Goal: Transaction & Acquisition: Download file/media

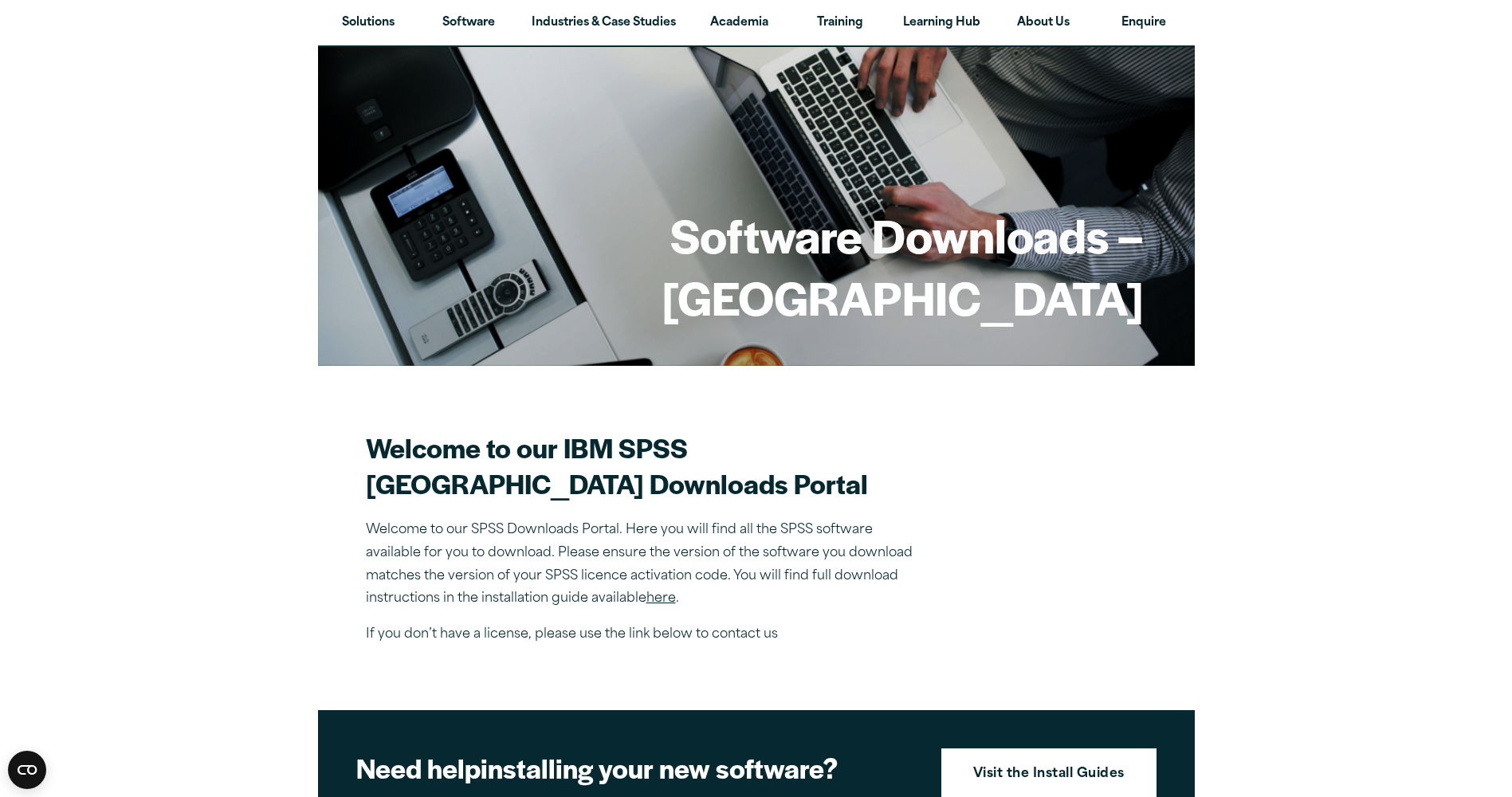
scroll to position [80, 0]
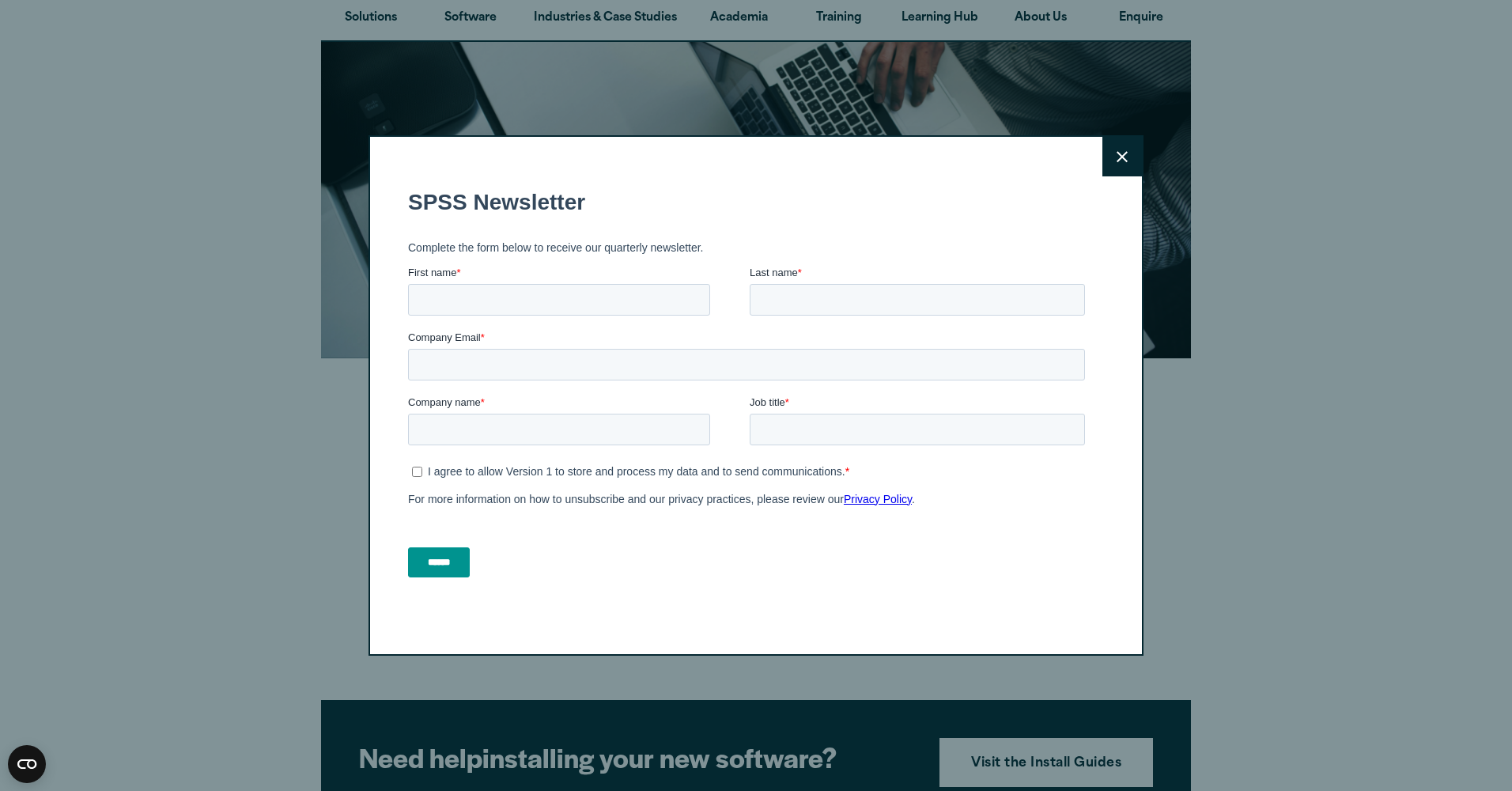
click at [1106, 159] on button "Close" at bounding box center [1122, 156] width 40 height 40
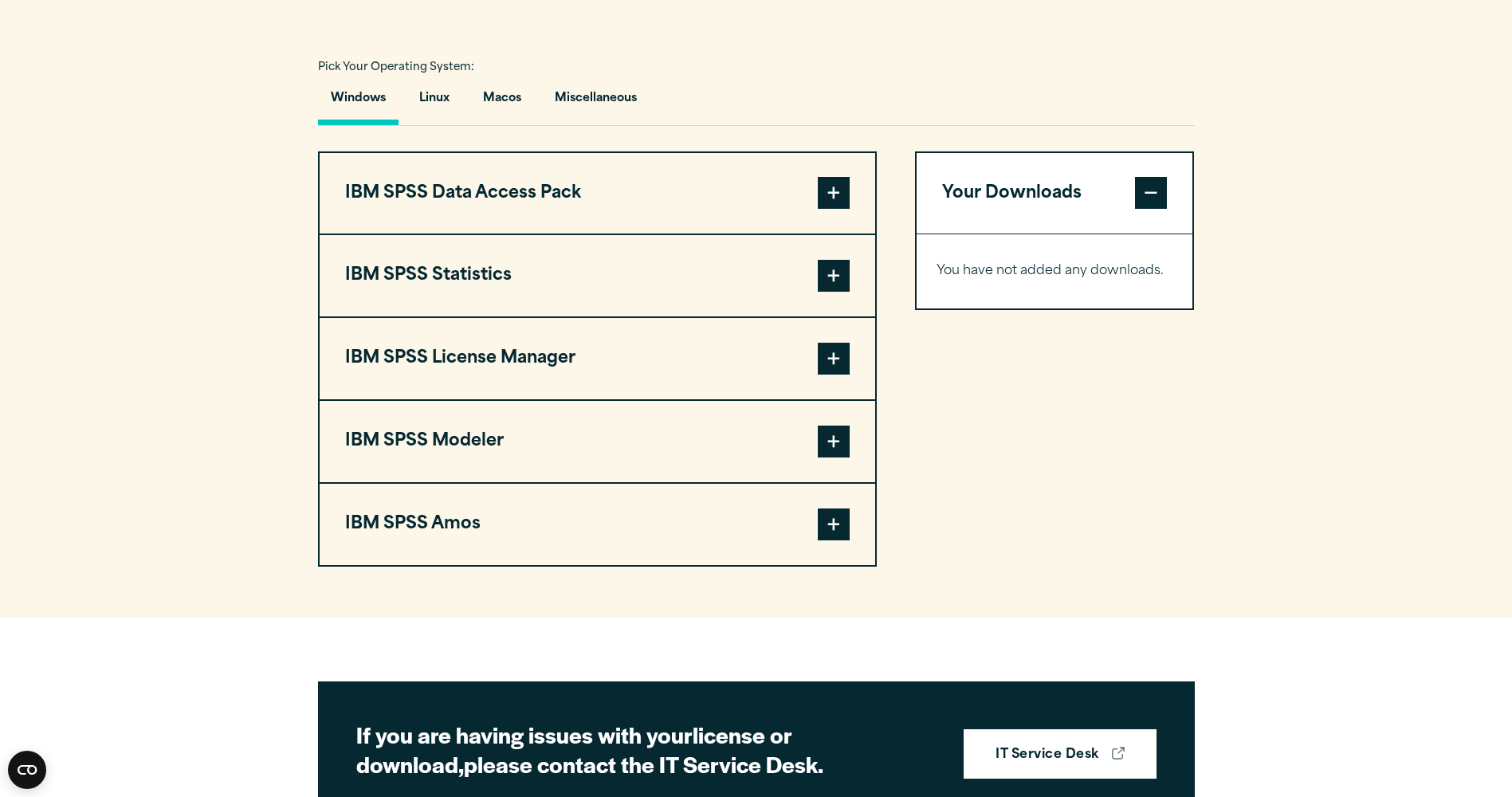
scroll to position [1115, 0]
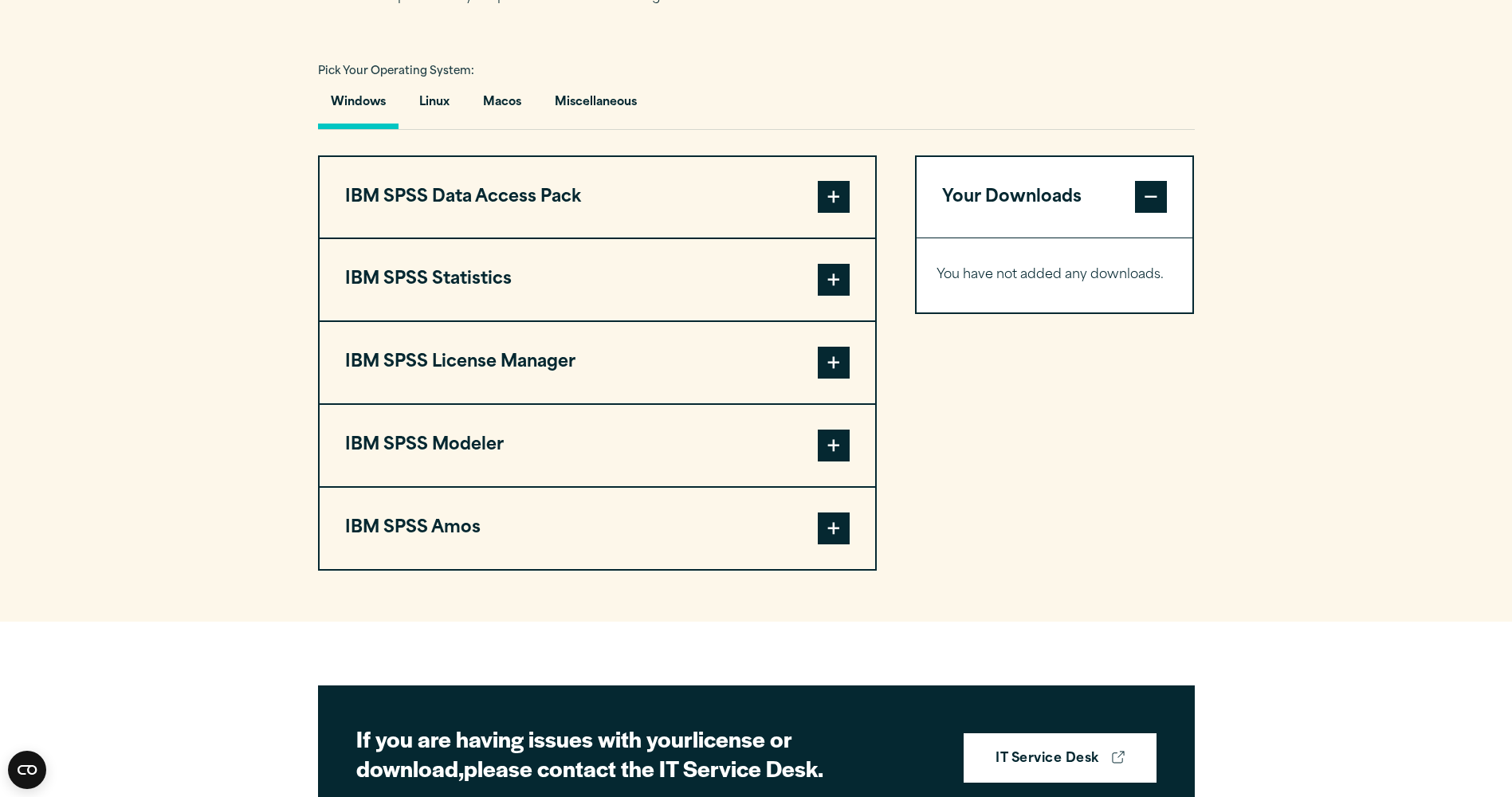
click at [604, 320] on button "IBM SPSS Statistics" at bounding box center [597, 279] width 555 height 81
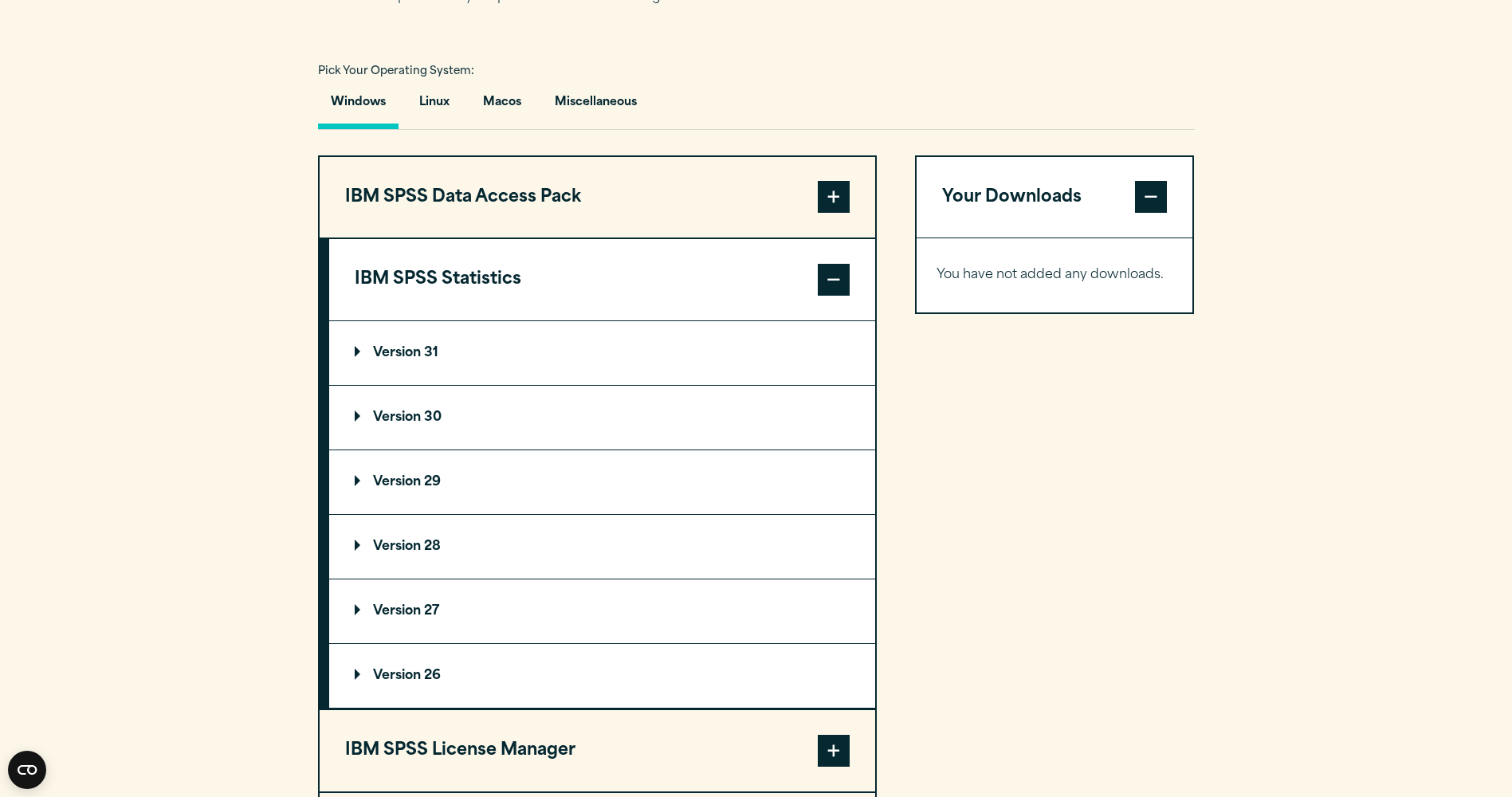
click at [495, 449] on summary "Version 30" at bounding box center [602, 418] width 546 height 63
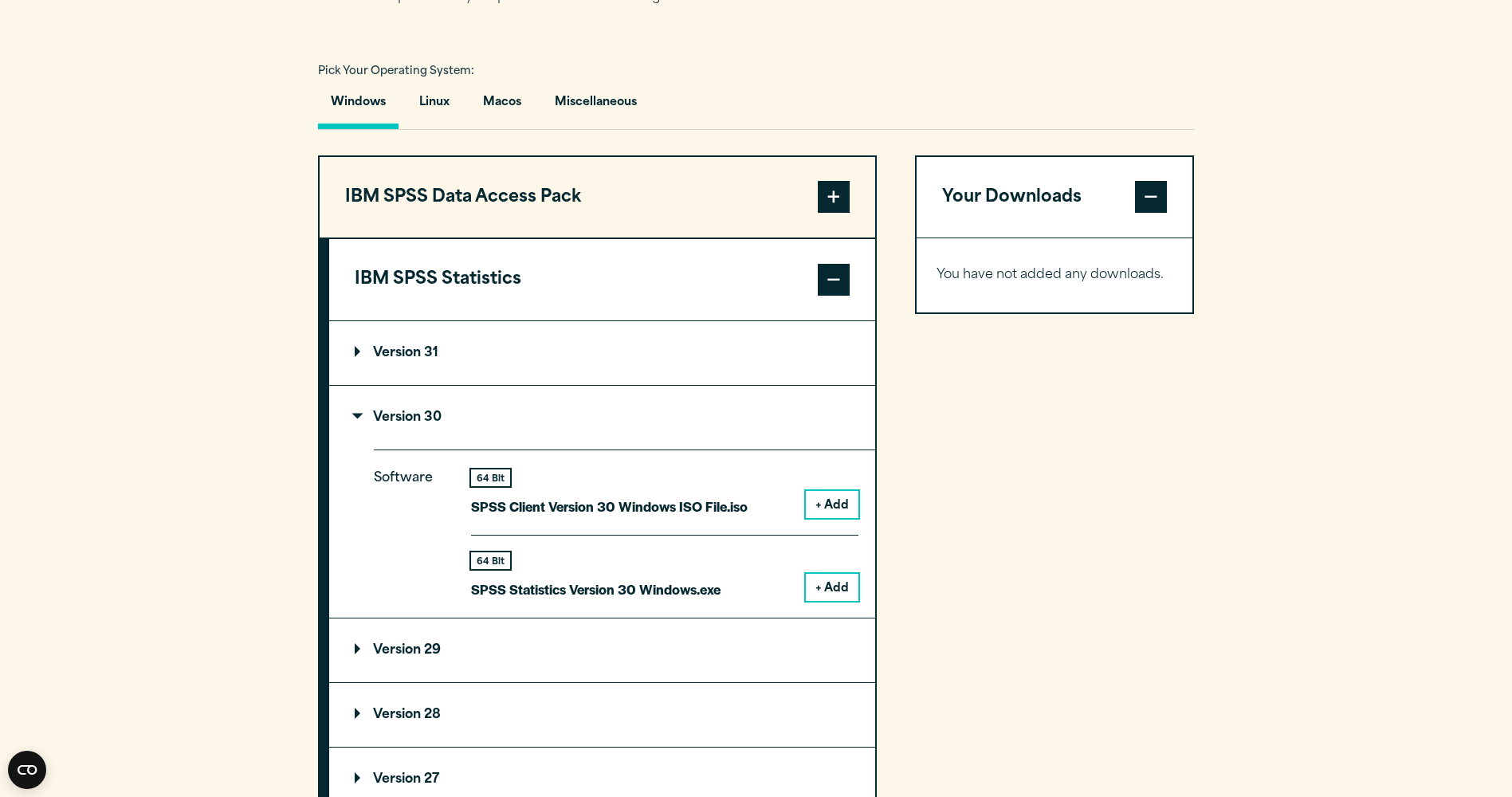
click at [850, 600] on button "+ Add" at bounding box center [832, 587] width 53 height 27
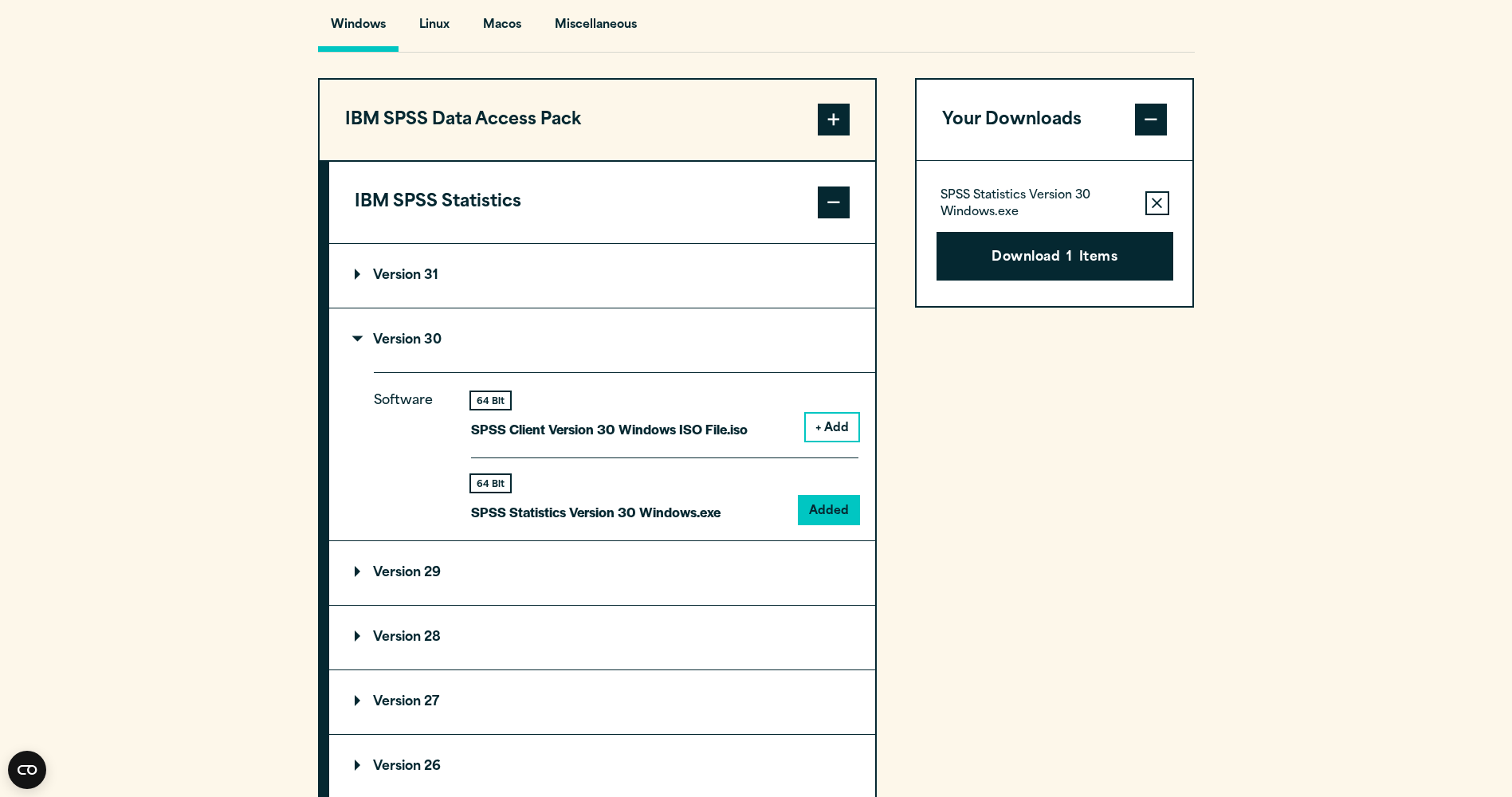
scroll to position [1195, 0]
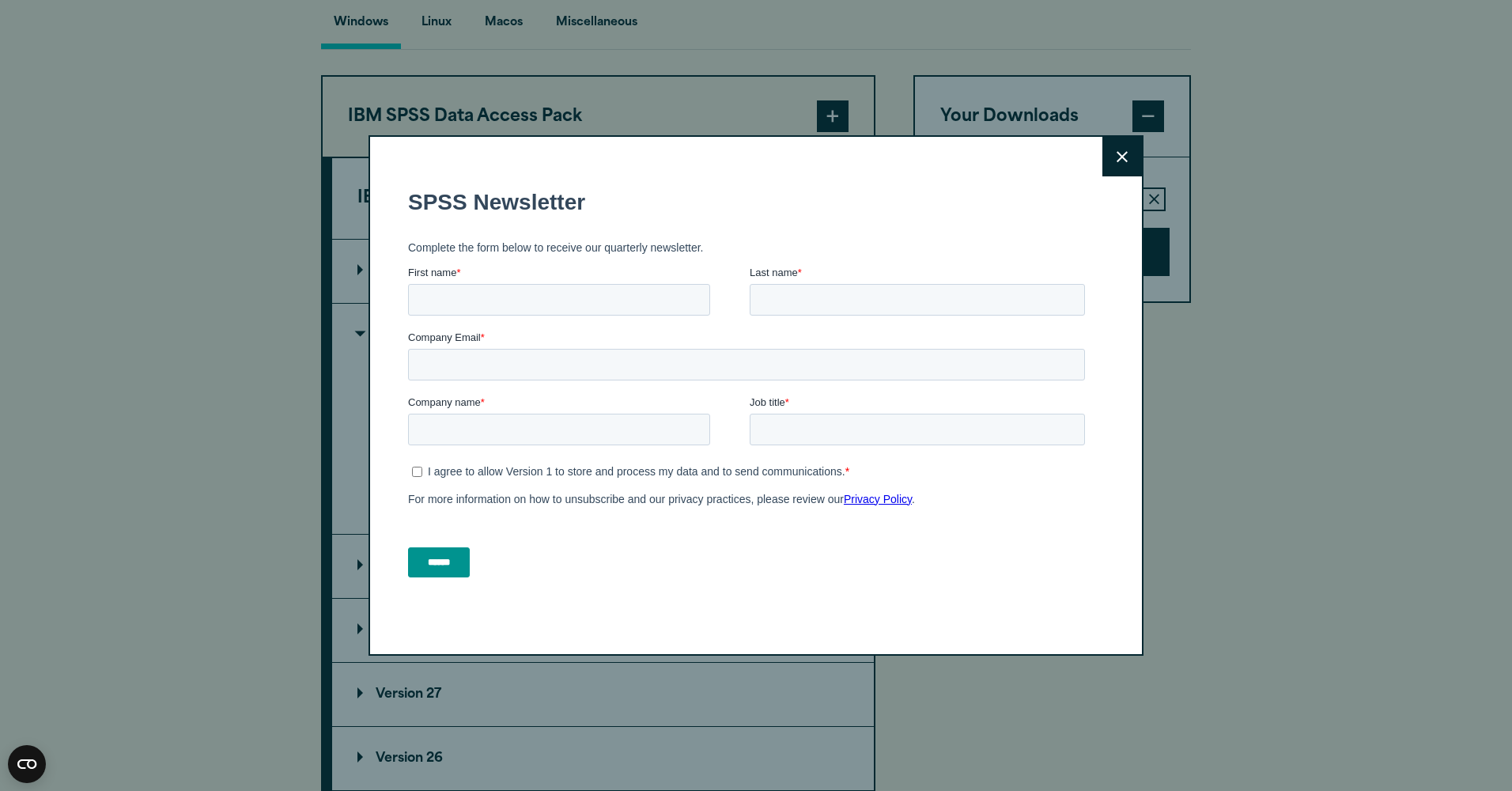
click at [1114, 164] on button "Close" at bounding box center [1122, 156] width 40 height 40
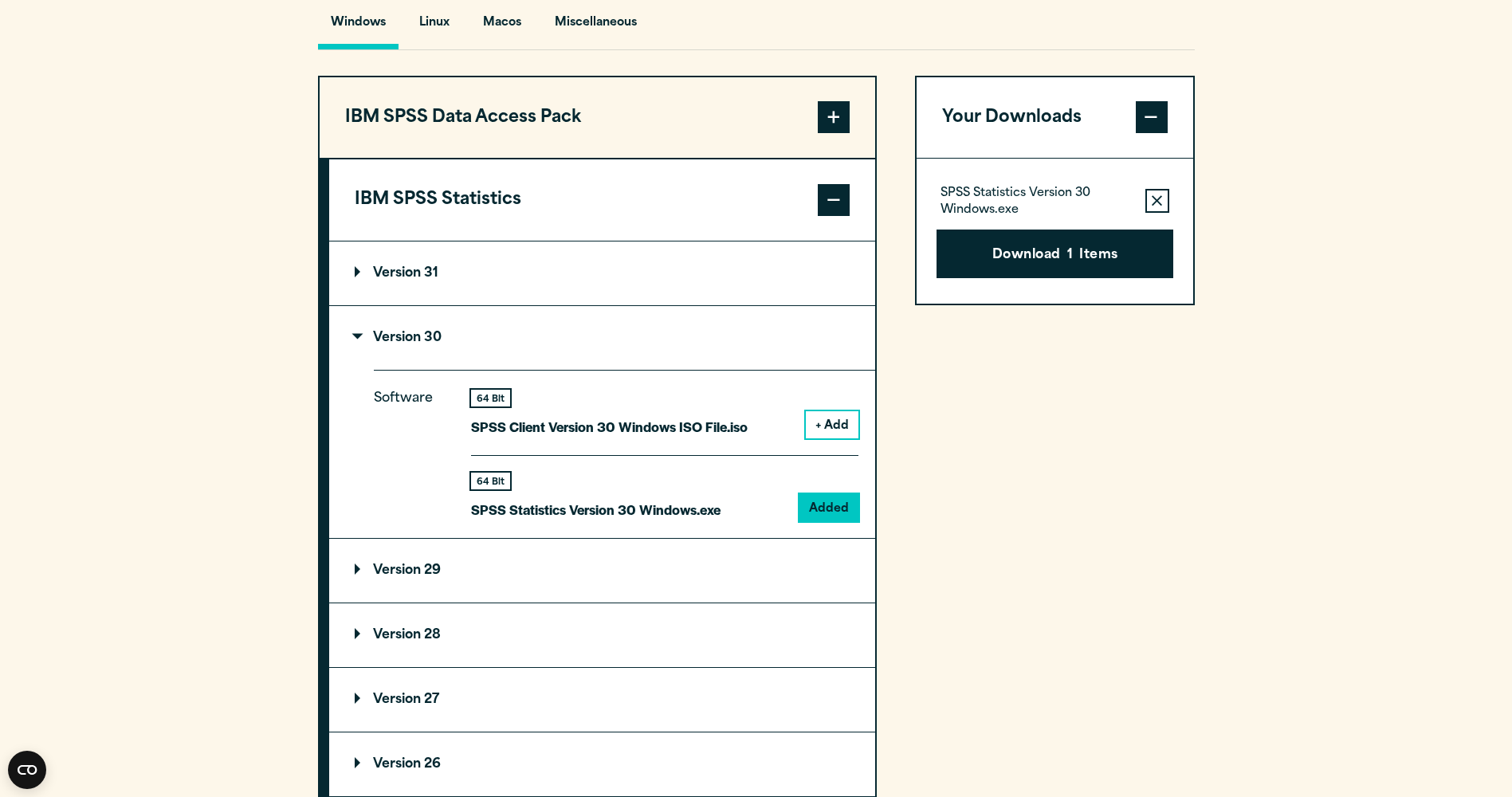
click at [1058, 312] on fieldset "SPSS Newsletter" at bounding box center [749, 293] width 689 height 56
click at [1051, 279] on button "Download 1 Items" at bounding box center [1054, 253] width 237 height 50
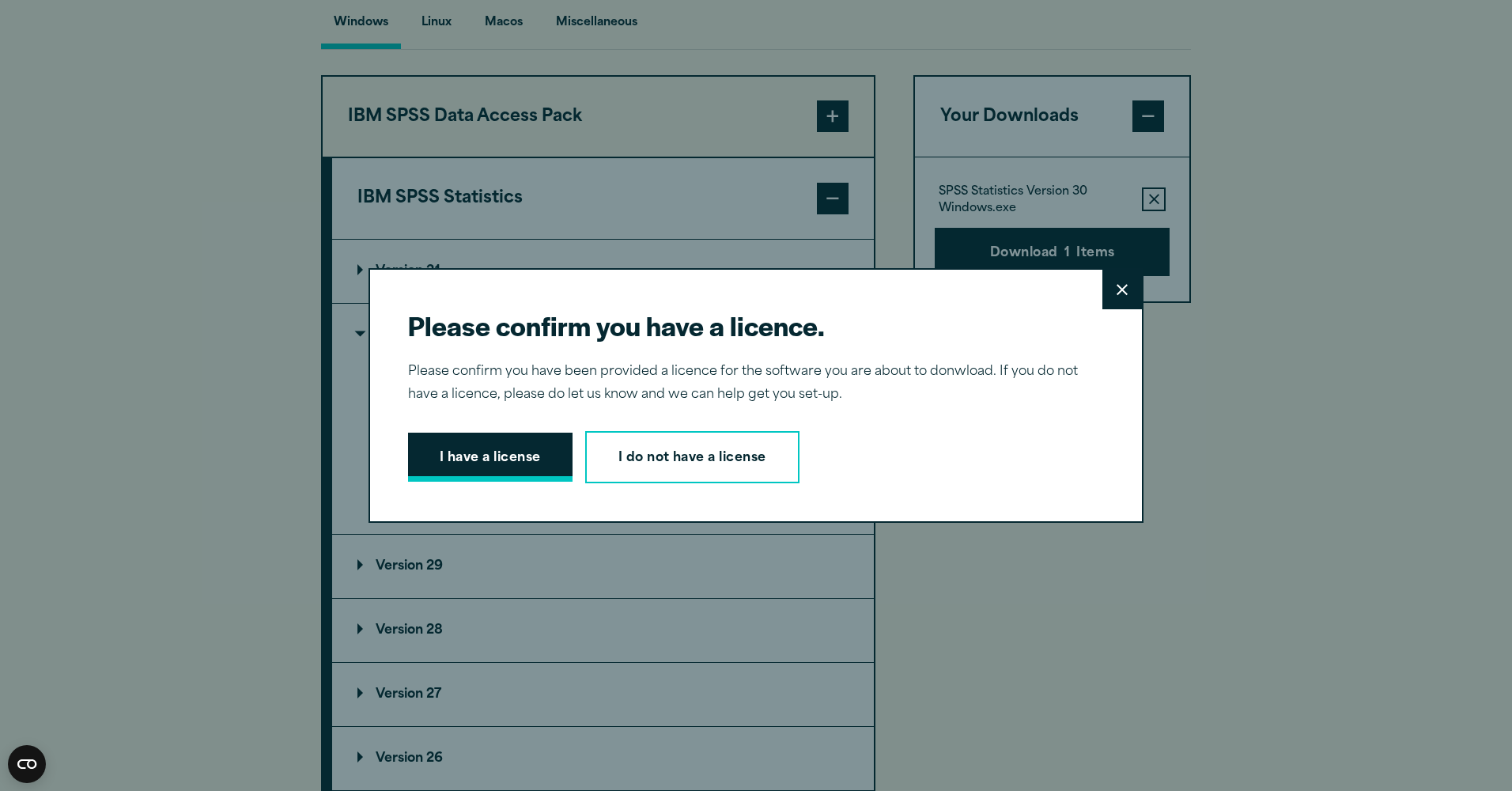
click at [520, 459] on button "I have a license" at bounding box center [490, 456] width 165 height 49
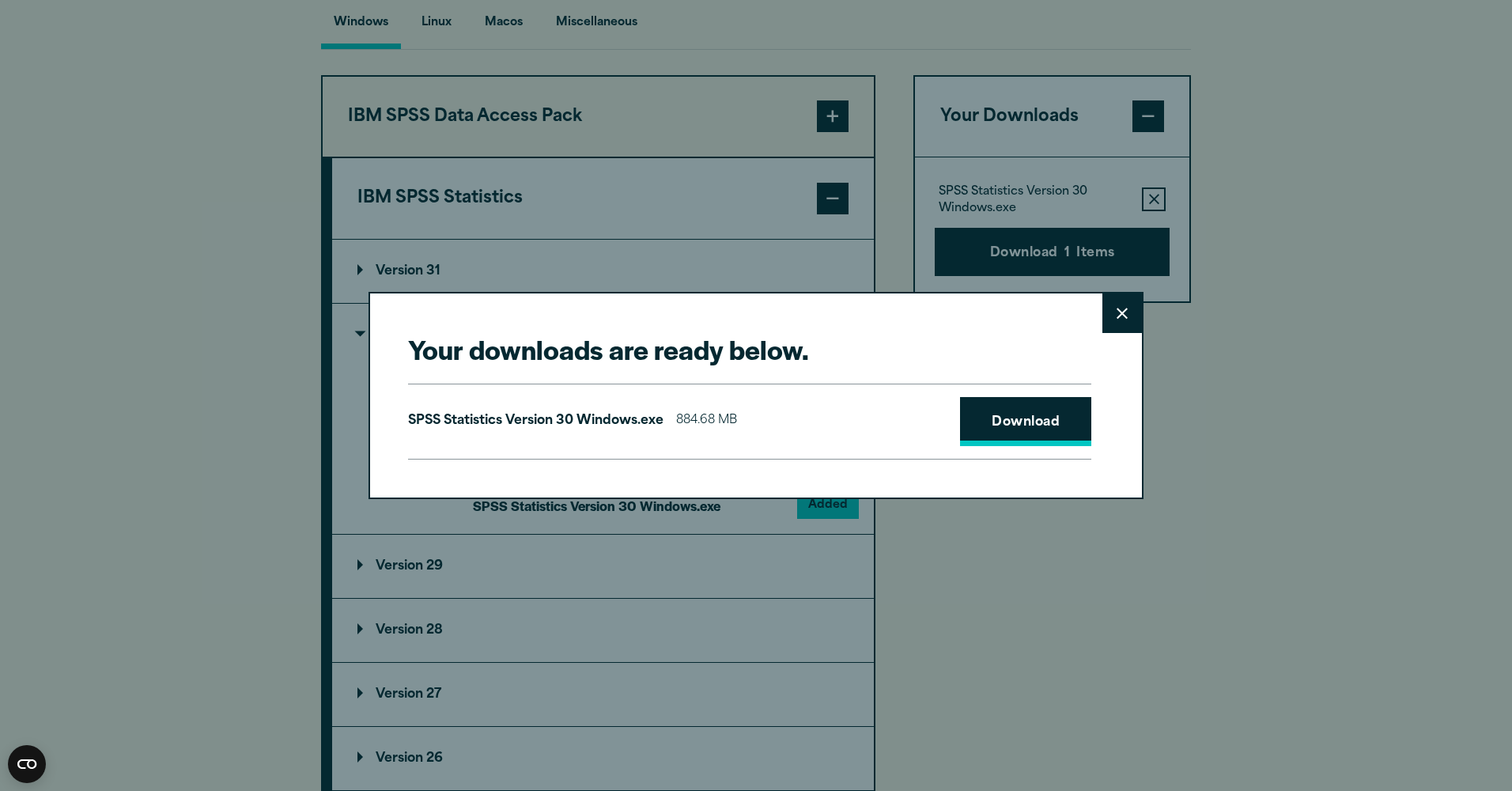
click at [977, 426] on link "Download" at bounding box center [1025, 421] width 131 height 49
drag, startPoint x: 1123, startPoint y: 315, endPoint x: 1127, endPoint y: 304, distance: 11.7
click at [1123, 315] on button "Close" at bounding box center [1122, 313] width 40 height 40
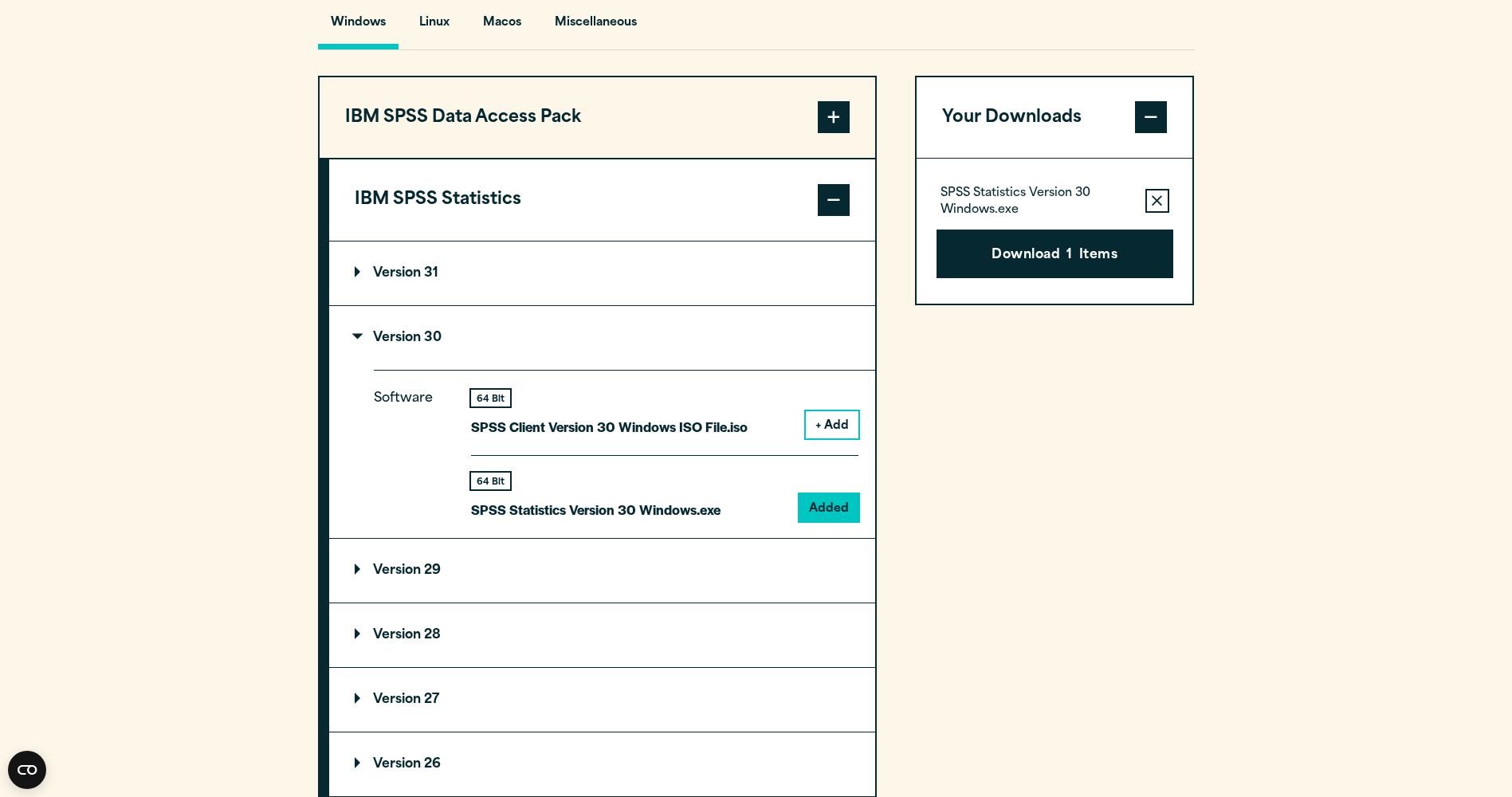
drag, startPoint x: 1466, startPoint y: 68, endPoint x: 1399, endPoint y: 229, distance: 174.4
click at [1466, 68] on section "Select your software downloads Use the table below to find and navigate to your…" at bounding box center [756, 438] width 1512 height 1318
click at [890, 346] on div "IBM SPSS Data Access Pack Version 8 Plugin 32 & 64 Bit Data Access Pack 8.0.zip…" at bounding box center [756, 561] width 877 height 970
click at [862, 440] on div "Software 64 Bit SPSS Client Version 30 Windows ISO File.iso + Add 64 Bit Added" at bounding box center [624, 453] width 502 height 167
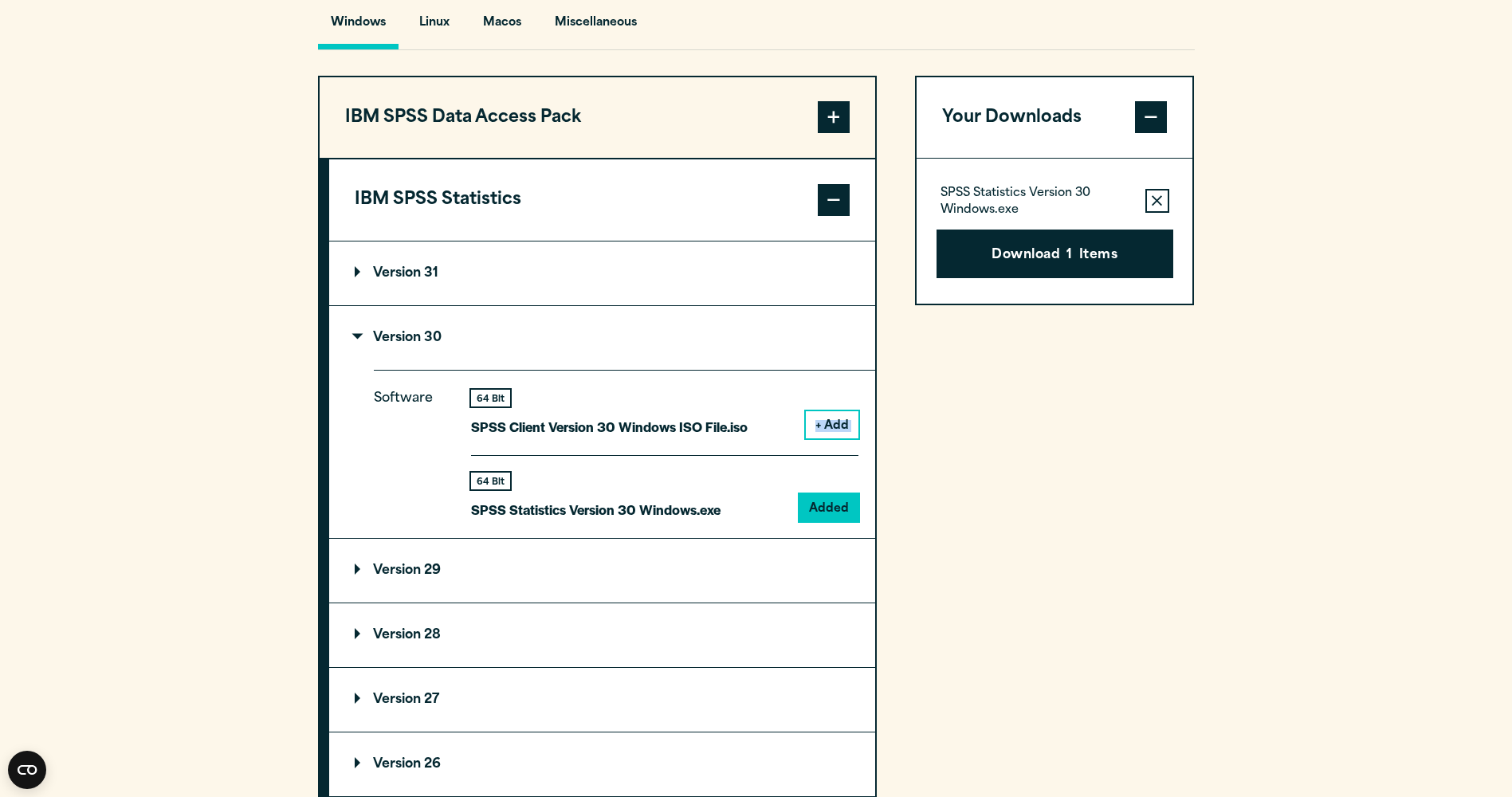
click at [862, 440] on div "Software 64 Bit SPSS Client Version 30 Windows ISO File.iso + Add 64 Bit Added" at bounding box center [624, 453] width 502 height 167
drag, startPoint x: 862, startPoint y: 440, endPoint x: 962, endPoint y: 452, distance: 100.7
click at [962, 452] on div "Your Downloads SPSS Statistics Version 30 Windows.exe Remove this item from you…" at bounding box center [1055, 561] width 280 height 970
click at [1054, 279] on button "Download 1 Items" at bounding box center [1054, 253] width 237 height 50
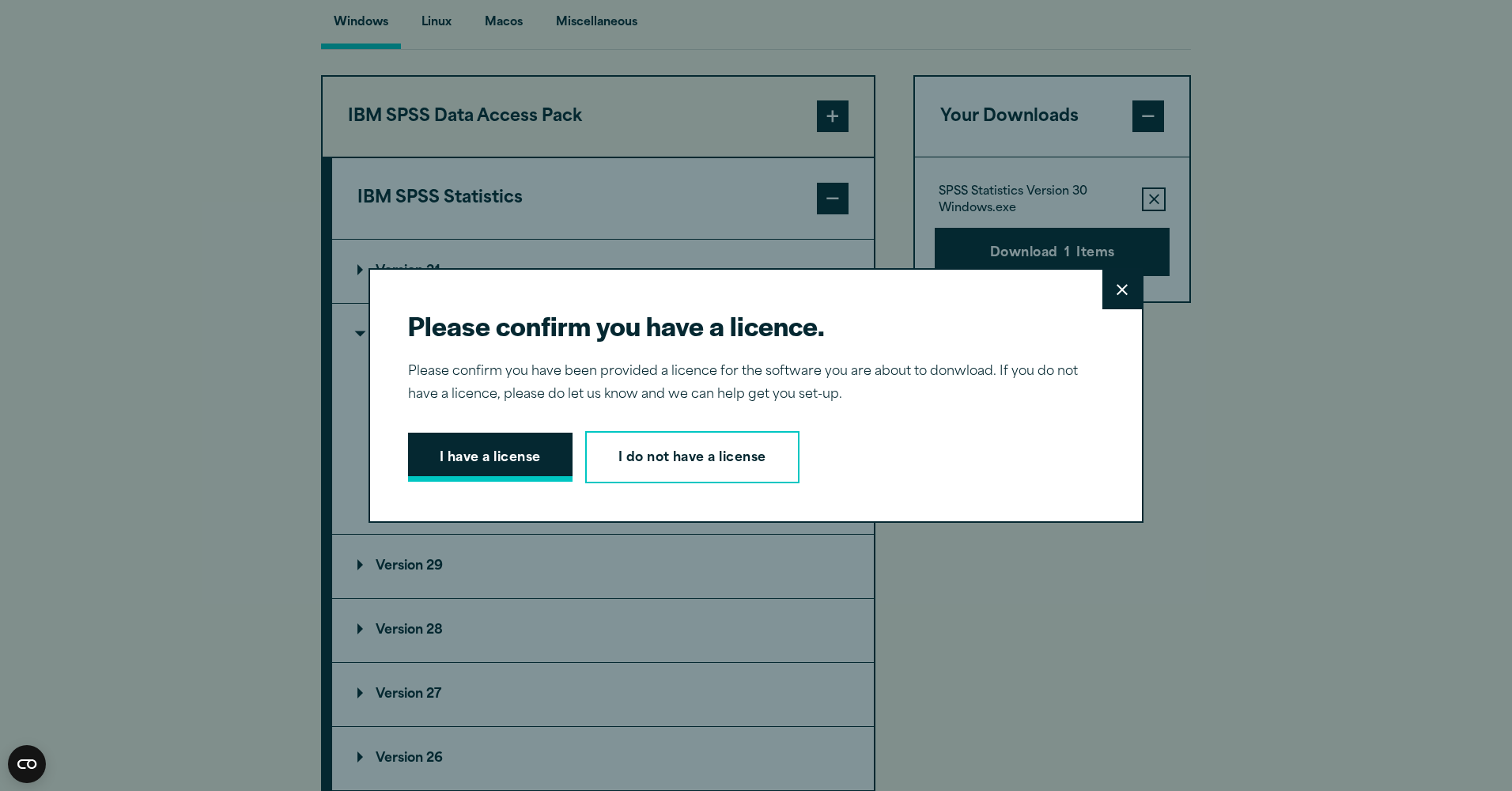
click at [528, 469] on button "I have a license" at bounding box center [490, 456] width 165 height 49
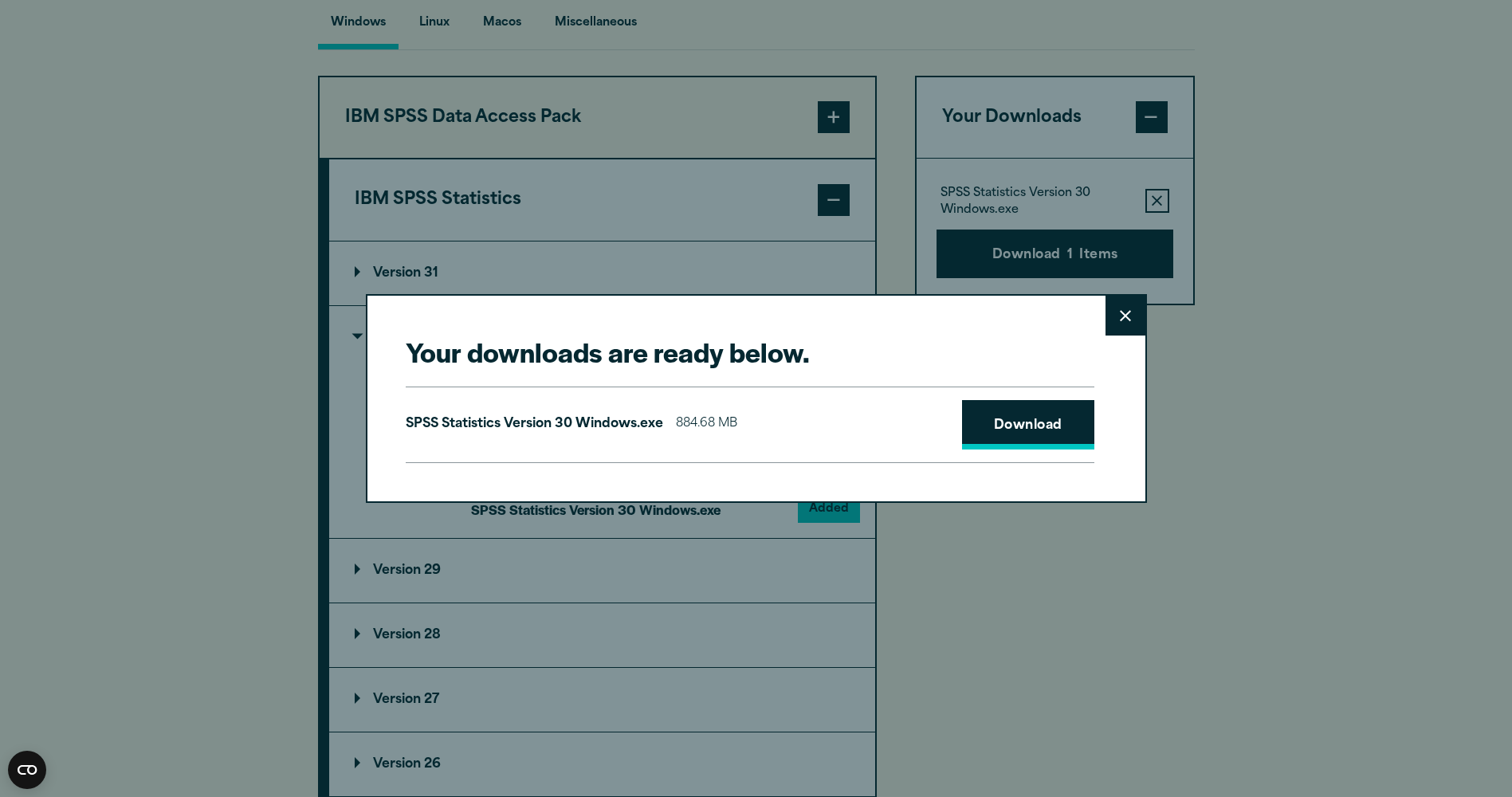
click at [1031, 420] on link "Download" at bounding box center [1028, 424] width 133 height 50
click at [912, 337] on h2 "Your downloads are ready below." at bounding box center [749, 352] width 689 height 36
click at [855, 435] on div "SPSS Statistics Version 30 Windows.exe 884.68 MB Download" at bounding box center [749, 425] width 689 height 76
drag, startPoint x: 881, startPoint y: 310, endPoint x: 995, endPoint y: 319, distance: 114.4
click at [995, 319] on div "Your downloads are ready below. Close SPSS Statistics Version 30 Windows.exe 88…" at bounding box center [756, 398] width 781 height 208
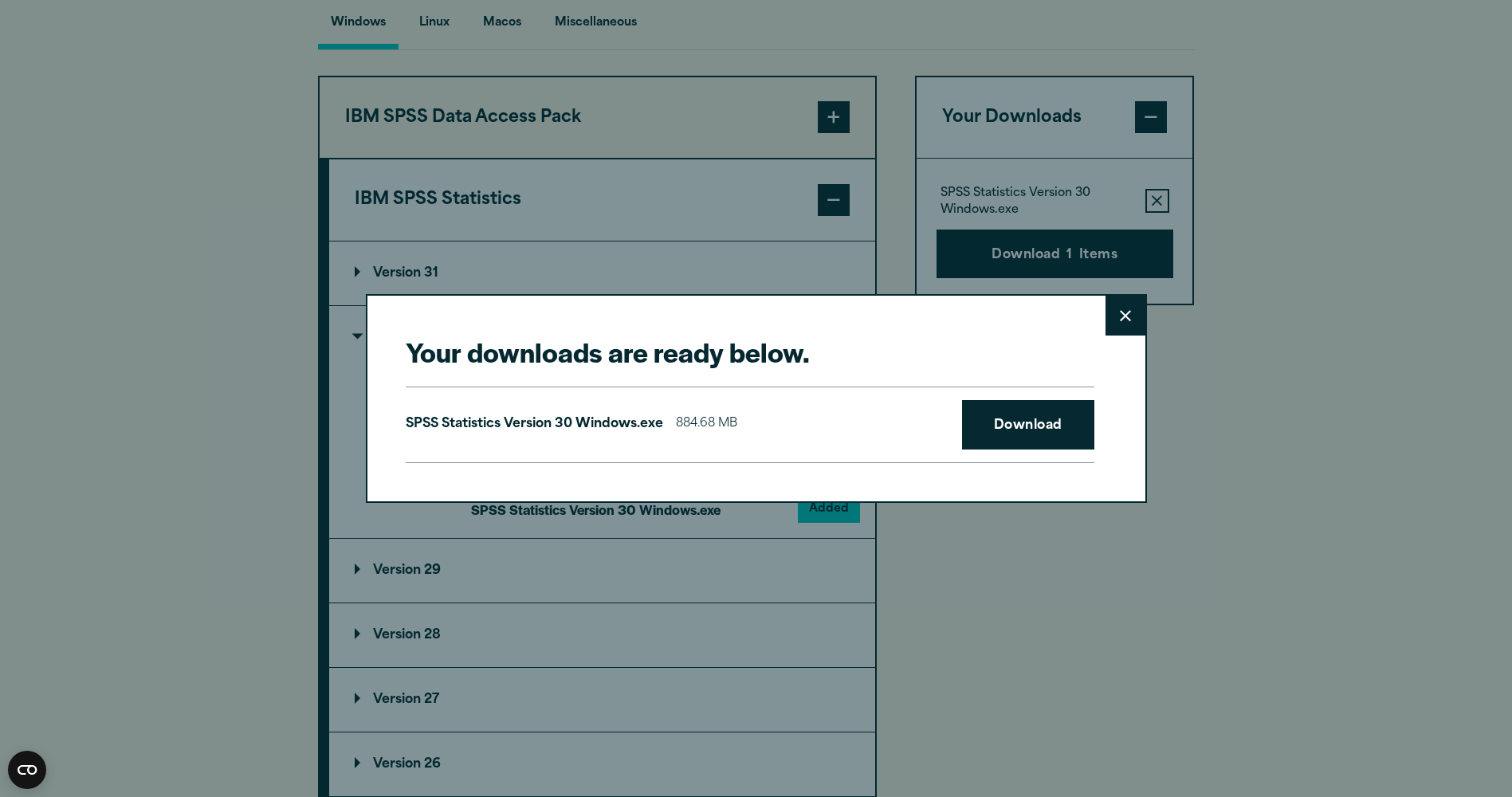
click at [1134, 324] on button "Close" at bounding box center [1125, 315] width 40 height 40
